Goal: Navigation & Orientation: Find specific page/section

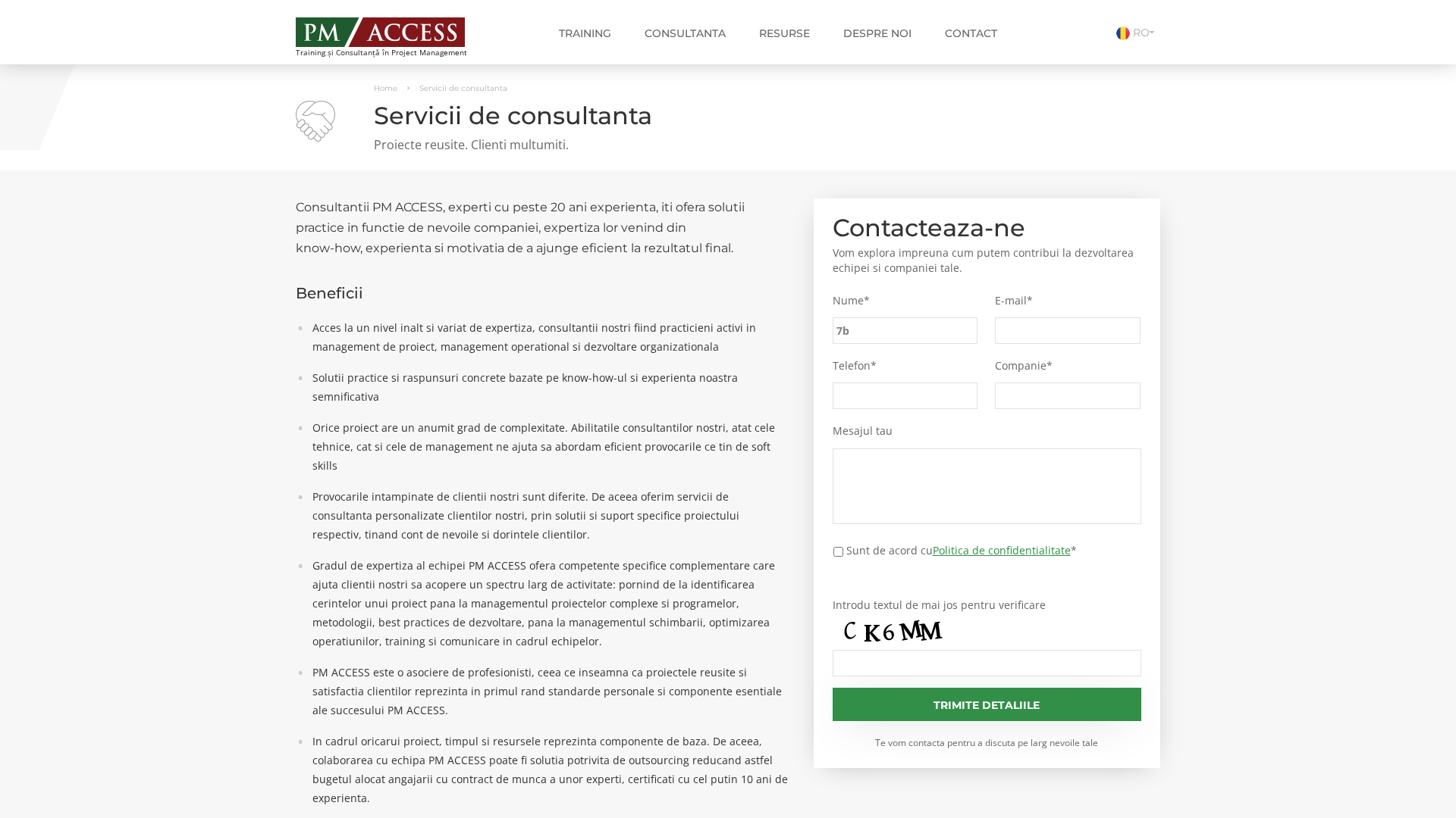
type input "7b9"
type input "2b4"
type input "cf9"
type input "0c6"
